Goal: Transaction & Acquisition: Purchase product/service

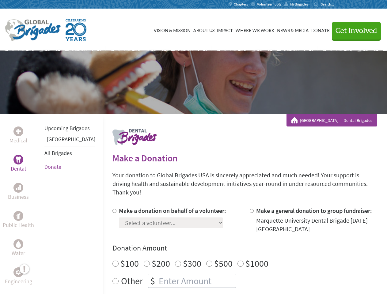
click at [338, 4] on div "Search for:" at bounding box center [326, 4] width 25 height 5
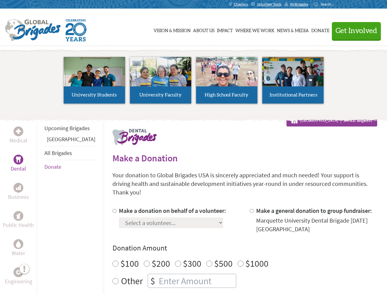
click at [354, 31] on span "Get Involved" at bounding box center [357, 30] width 42 height 7
click at [194, 82] on li "High School Faculty" at bounding box center [227, 80] width 66 height 56
click at [40, 204] on div "Upcoming Brigades Panama All Brigades Donate" at bounding box center [70, 261] width 66 height 294
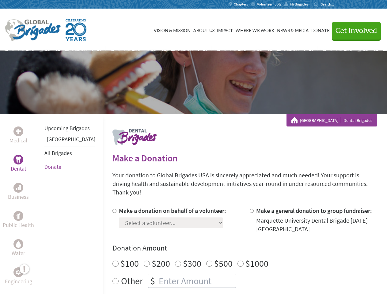
click at [234, 246] on div "Donation Amount $100 $200 $300 $500 $1000 Other $" at bounding box center [244, 265] width 265 height 45
click at [112, 209] on input "Make a donation on behalf of a volunteer:" at bounding box center [114, 211] width 4 height 4
radio input "true"
click at [250, 209] on input "Make a general donation to group fundraiser:" at bounding box center [252, 211] width 4 height 4
radio input "true"
